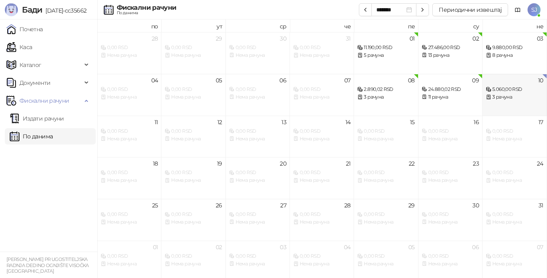
click at [509, 90] on div "5.060,00 RSD" at bounding box center [514, 90] width 57 height 8
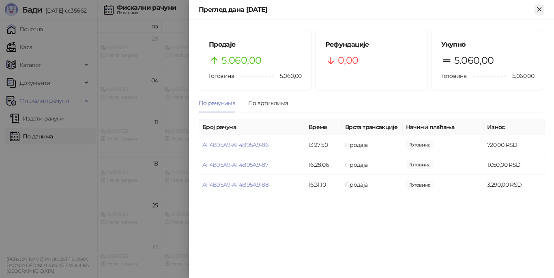
click at [540, 9] on icon "Close" at bounding box center [540, 9] width 4 height 4
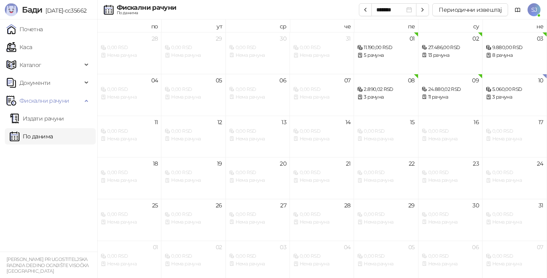
drag, startPoint x: 30, startPoint y: 31, endPoint x: 43, endPoint y: 38, distance: 15.3
click at [30, 32] on link "Почетна" at bounding box center [24, 29] width 37 height 16
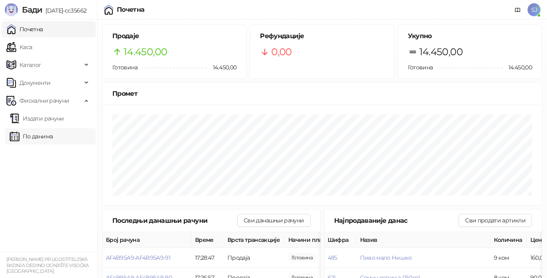
click at [36, 138] on link "По данима" at bounding box center [31, 136] width 43 height 16
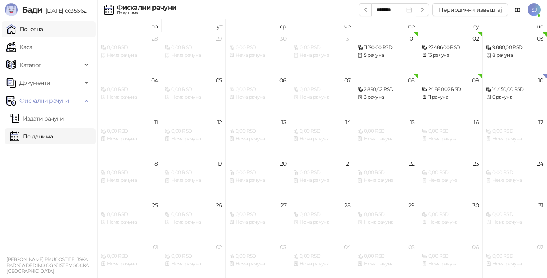
click at [34, 32] on link "Почетна" at bounding box center [24, 29] width 37 height 16
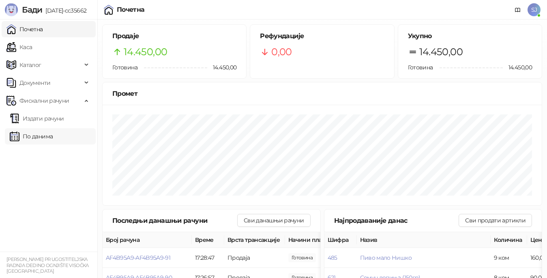
click at [41, 138] on link "По данима" at bounding box center [31, 136] width 43 height 16
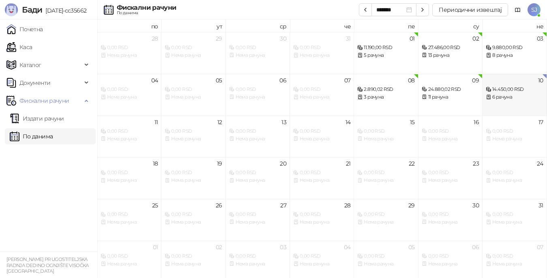
click at [504, 98] on div "6 рачуна" at bounding box center [514, 97] width 57 height 8
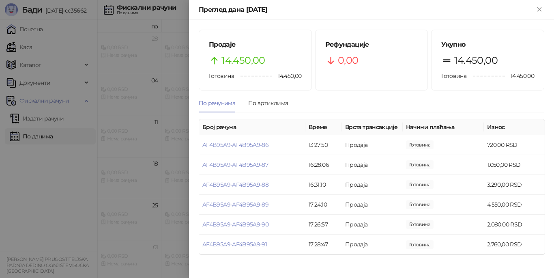
click at [29, 27] on div at bounding box center [277, 139] width 554 height 278
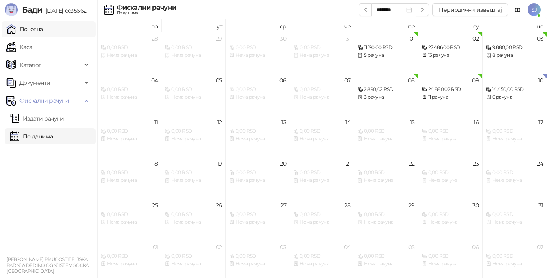
click at [27, 27] on link "Почетна" at bounding box center [24, 29] width 37 height 16
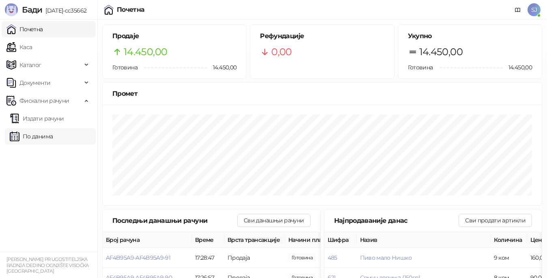
click at [37, 133] on link "По данима" at bounding box center [31, 136] width 43 height 16
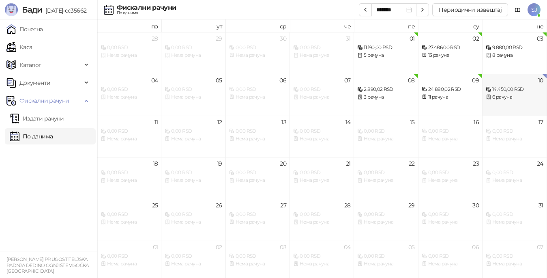
click at [503, 90] on div "14.450,00 RSD" at bounding box center [514, 90] width 57 height 8
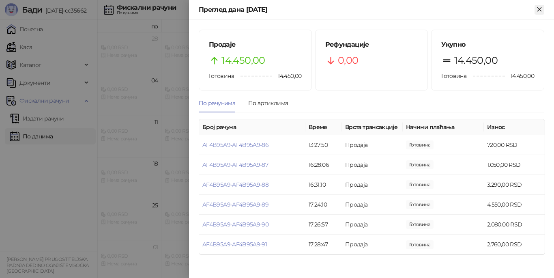
click at [539, 11] on icon "Close" at bounding box center [539, 9] width 7 height 7
